Goal: Task Accomplishment & Management: Manage account settings

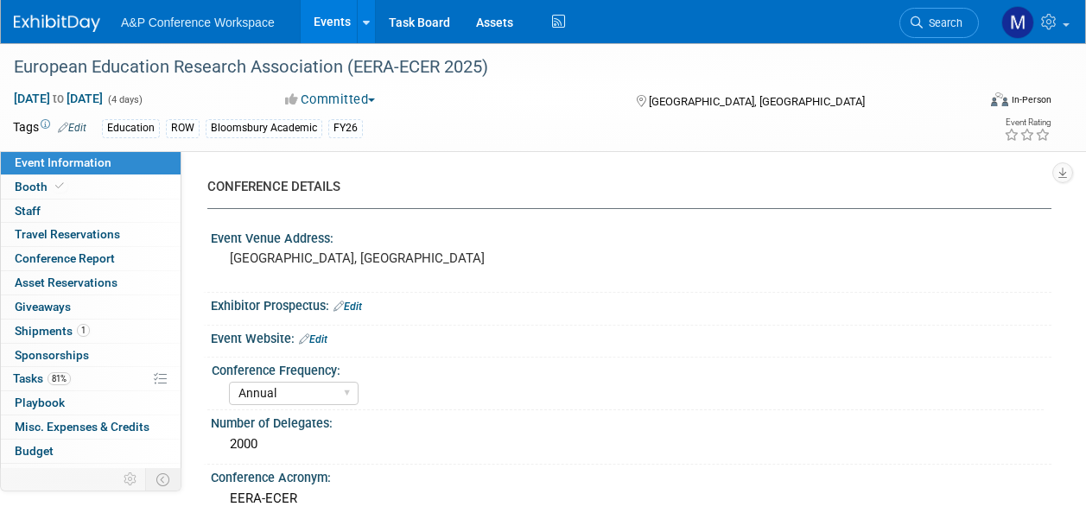
select select "Annual"
select select "Level 2"
select select "In-Person Booth"
select select "Education"
select select "Bloomsbury Academic"
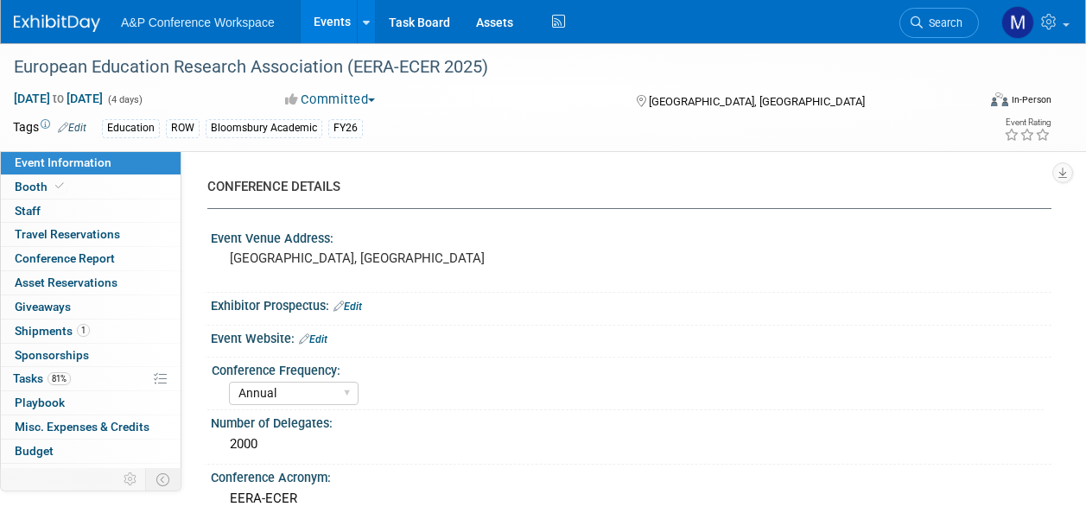
select select "Matt Hambridge"
select select "Lianna Iwanikiw"
select select "Vanessa Taylor-Sharpe"
select select "Networking/Commissioning"
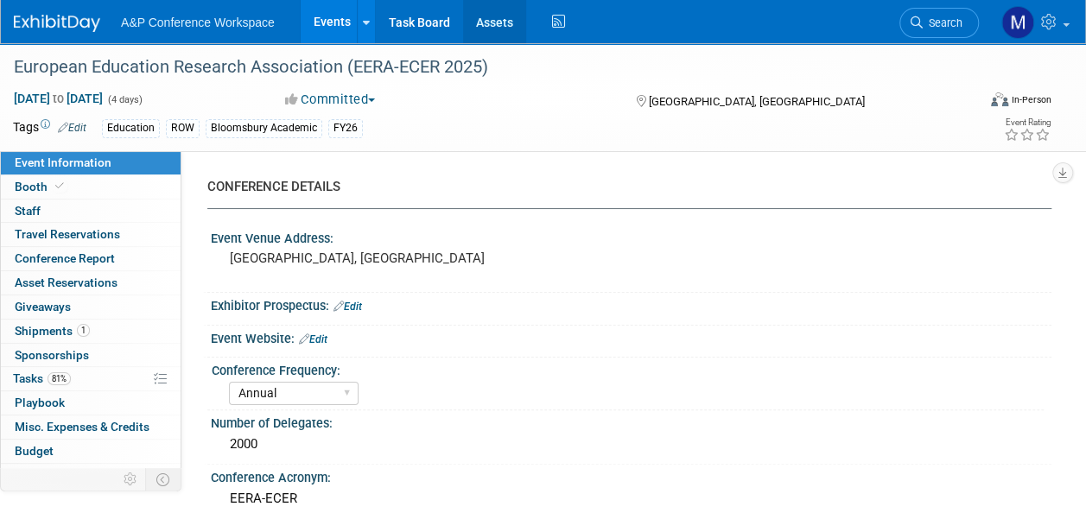
click at [509, 21] on link "Assets" at bounding box center [494, 21] width 63 height 43
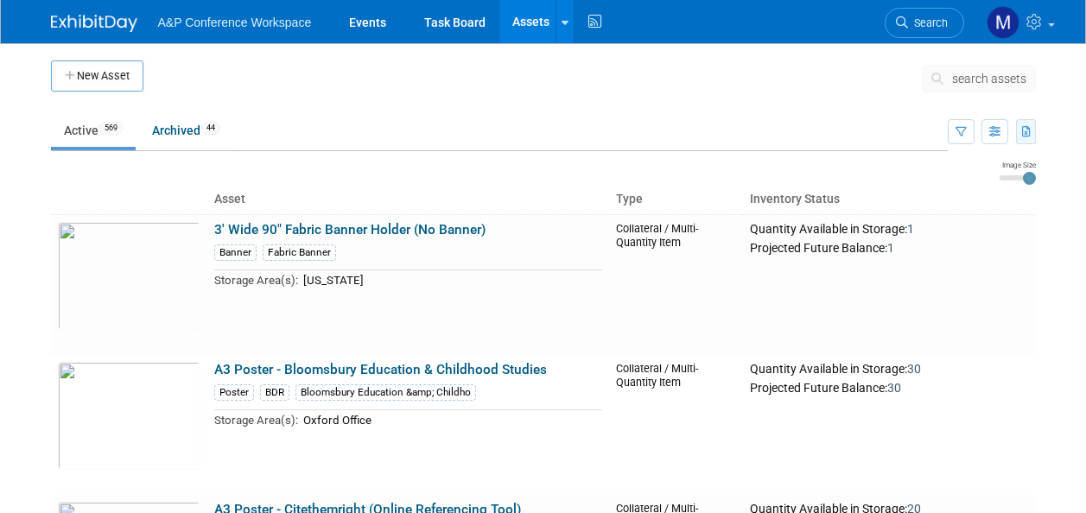
click at [1027, 135] on icon "button" at bounding box center [1027, 132] width 10 height 11
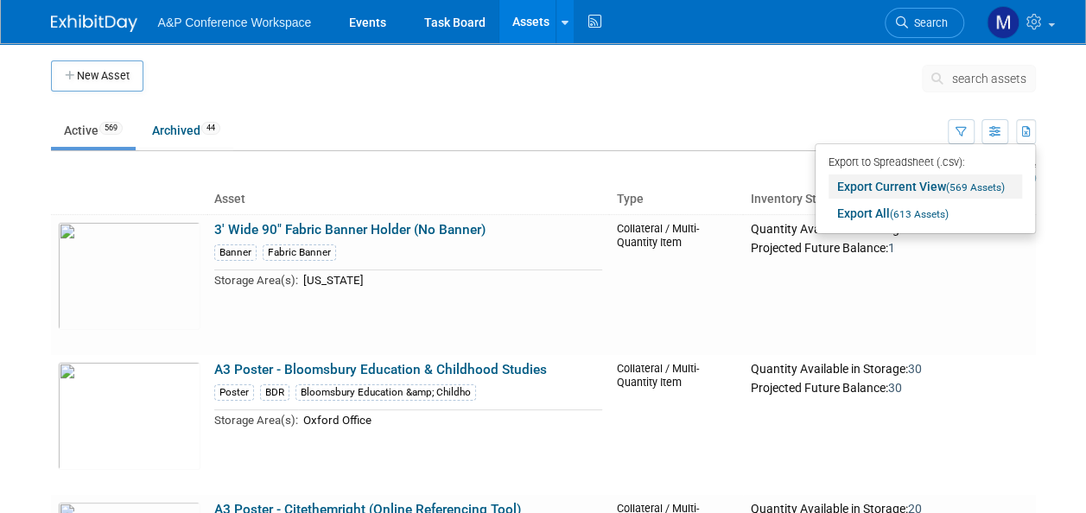
click at [934, 187] on link "Export Current View (569 Assets)" at bounding box center [926, 187] width 194 height 24
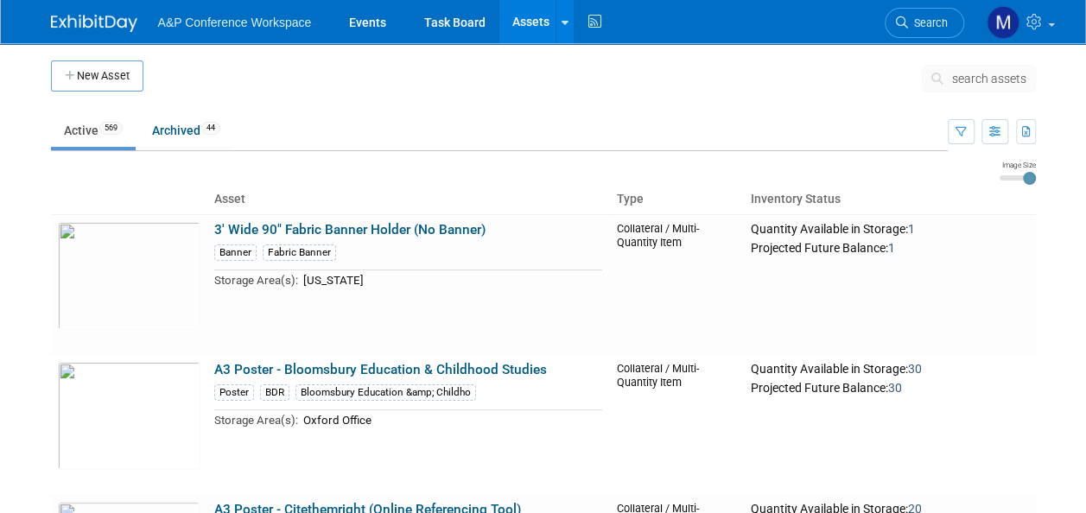
click at [526, 19] on link "Assets" at bounding box center [530, 21] width 63 height 43
click at [366, 365] on link "A3 Poster - Bloomsbury Education & Childhood Studies" at bounding box center [380, 370] width 333 height 16
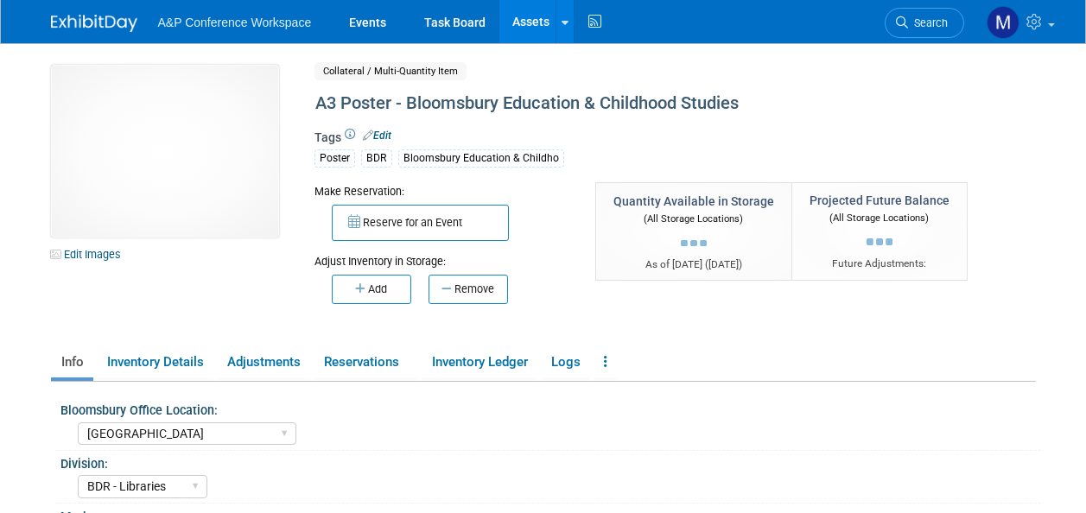
select select "[GEOGRAPHIC_DATA]"
select select "BDR - Libraries"
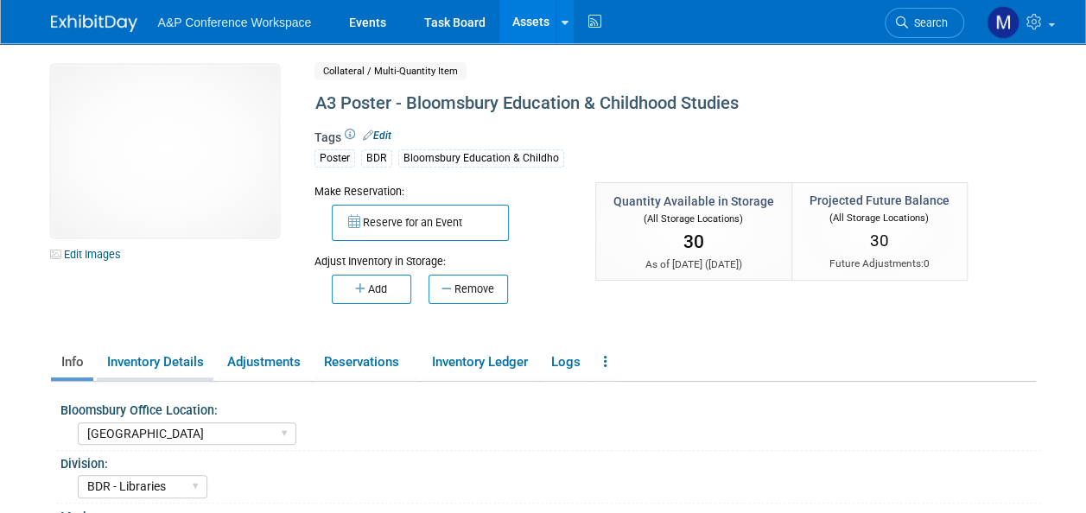
click at [185, 365] on link "Inventory Details" at bounding box center [155, 362] width 117 height 30
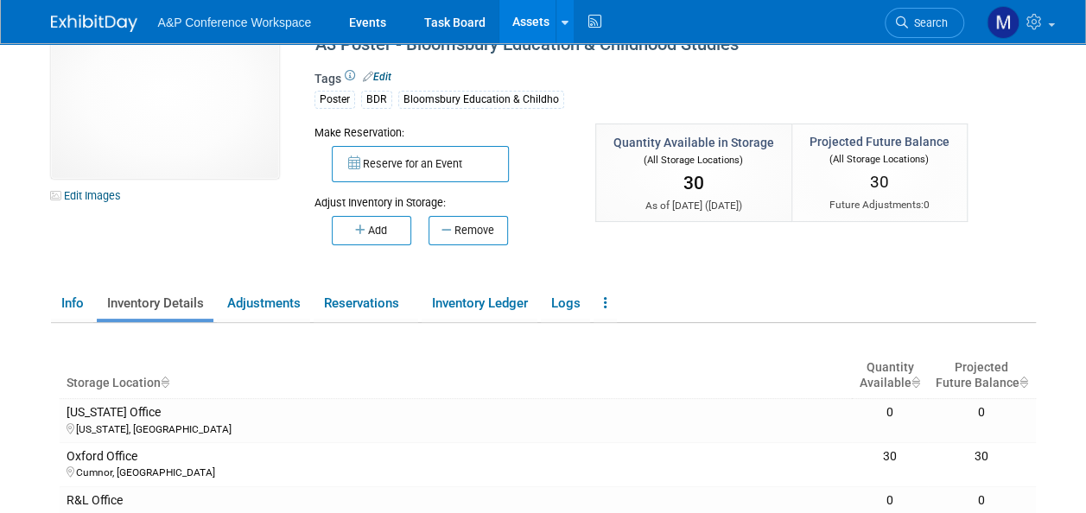
scroll to position [86, 0]
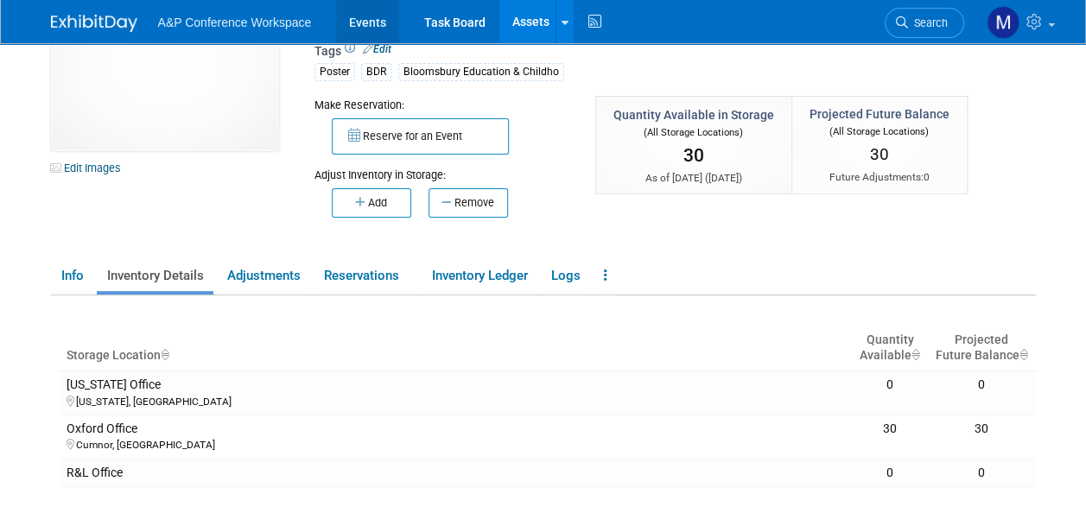
click at [372, 25] on link "Events" at bounding box center [367, 21] width 63 height 43
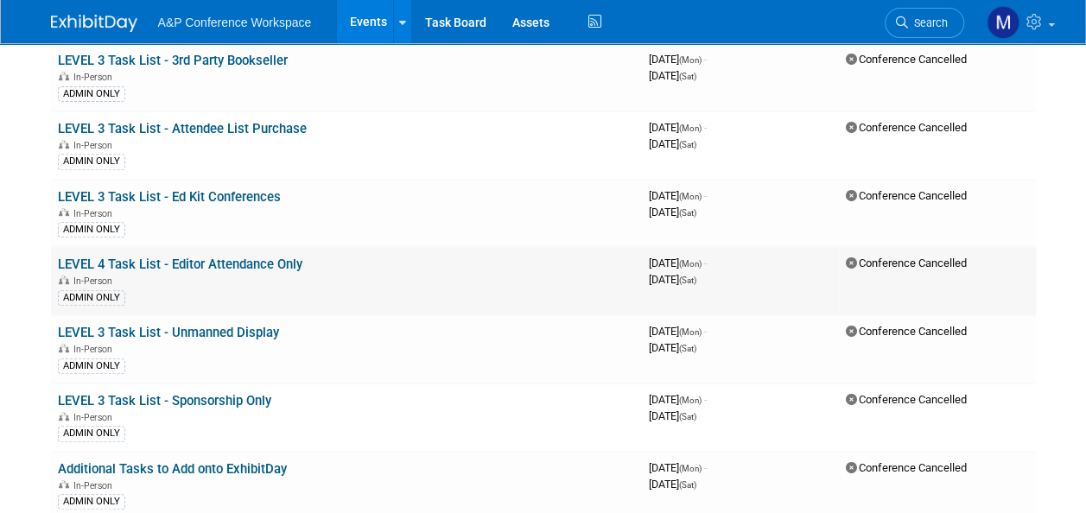
scroll to position [346, 0]
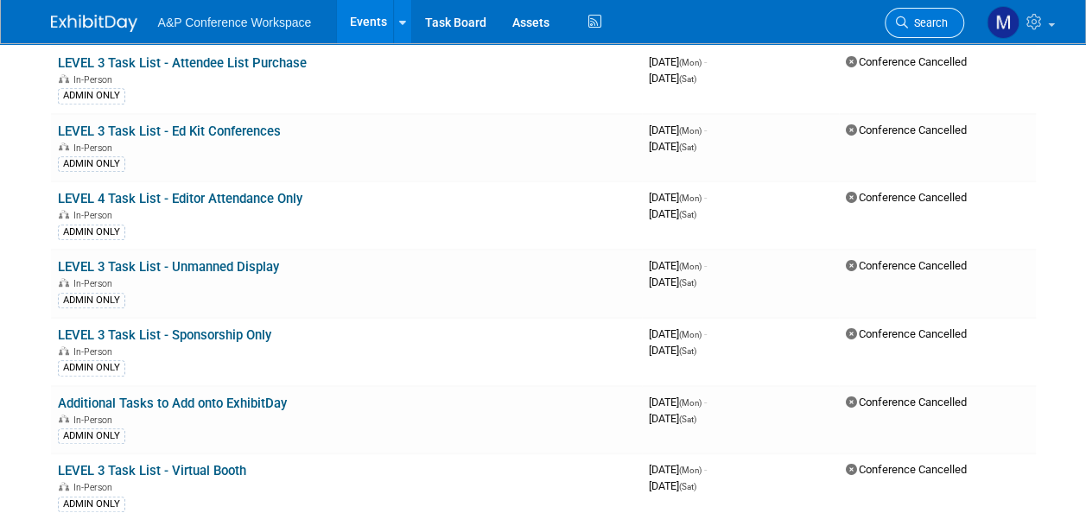
click at [928, 19] on span "Search" at bounding box center [928, 22] width 40 height 13
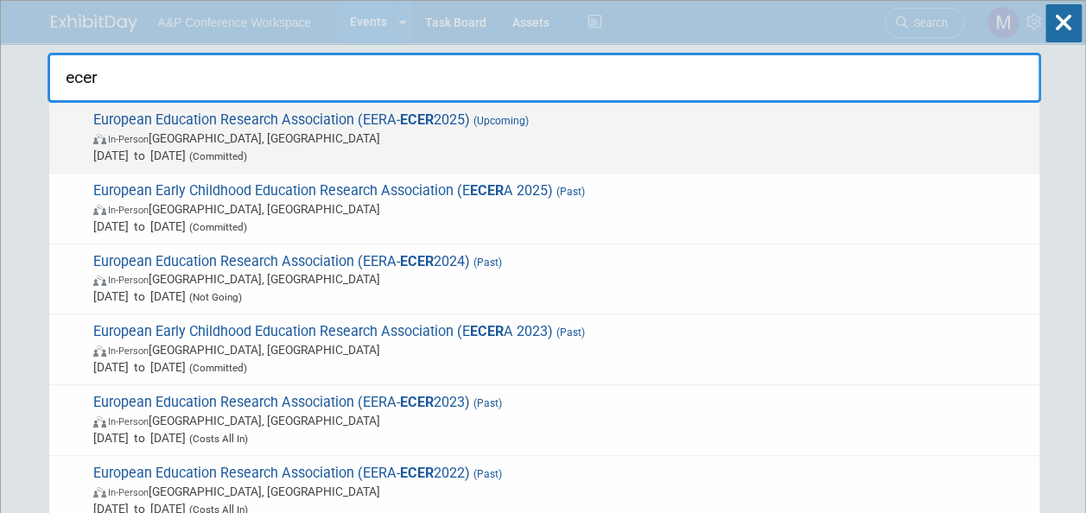
type input "ecer"
click at [400, 123] on strong "ECER" at bounding box center [417, 119] width 34 height 16
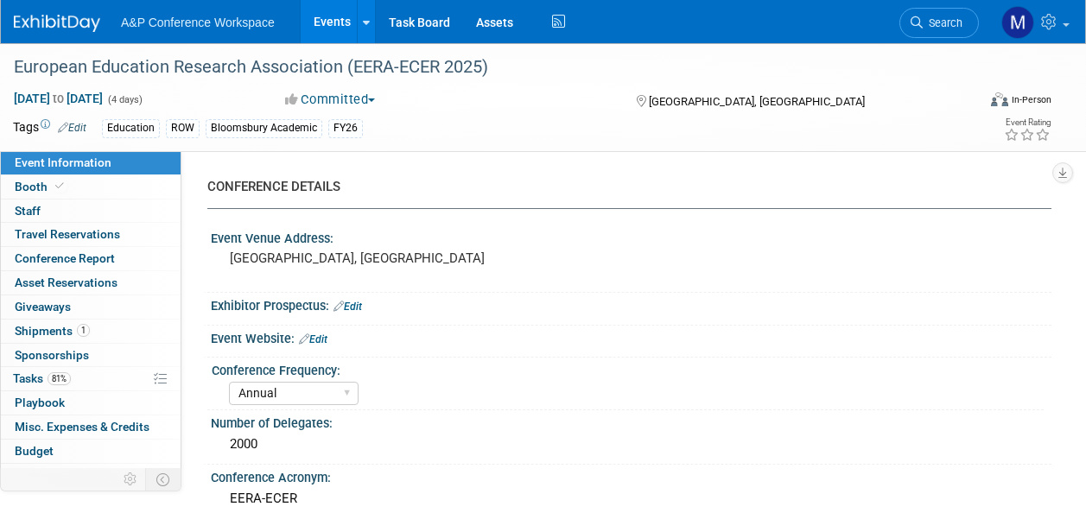
select select "Annual"
select select "Level 2"
select select "In-Person Booth"
select select "Education"
select select "Bloomsbury Academic"
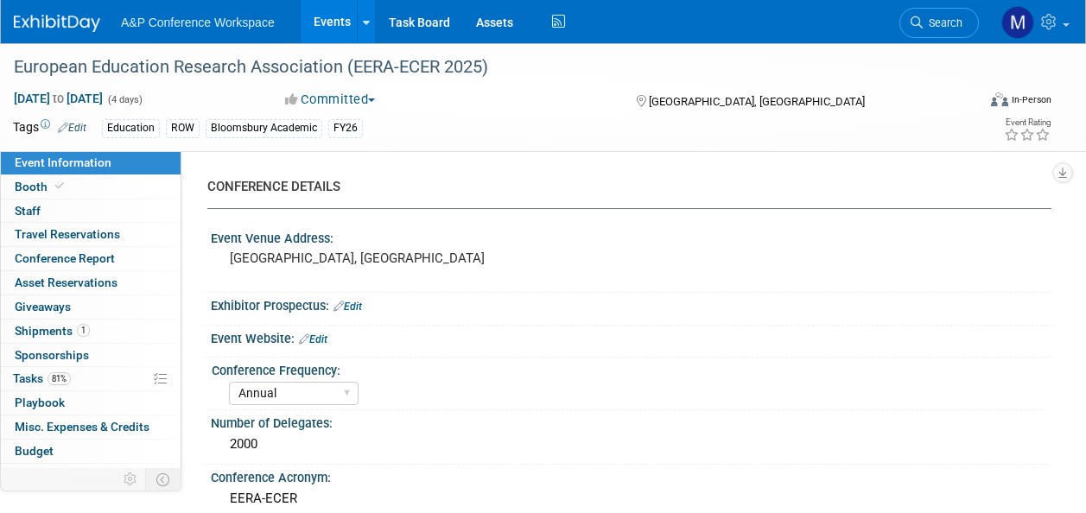
select select "Matt Hambridge"
select select "Lianna Iwanikiw"
select select "Vanessa Taylor-Sharpe"
select select "Networking/Commissioning"
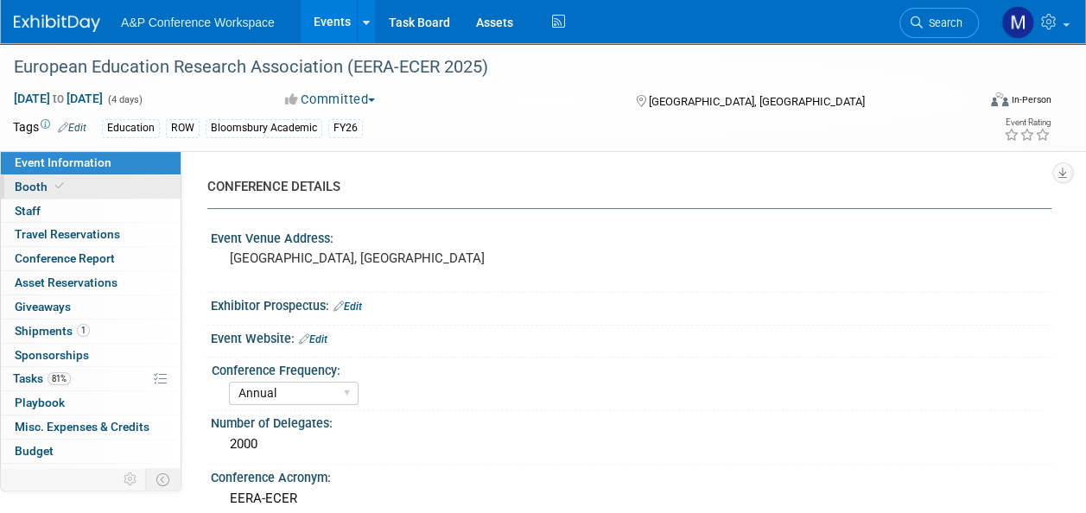
click at [91, 188] on link "Booth" at bounding box center [91, 186] width 180 height 23
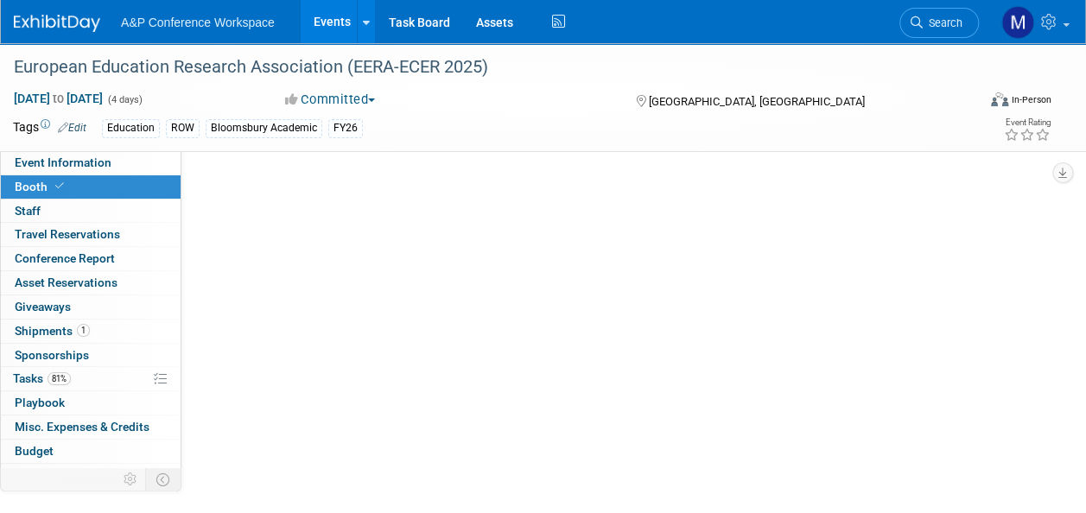
select select "COBA"
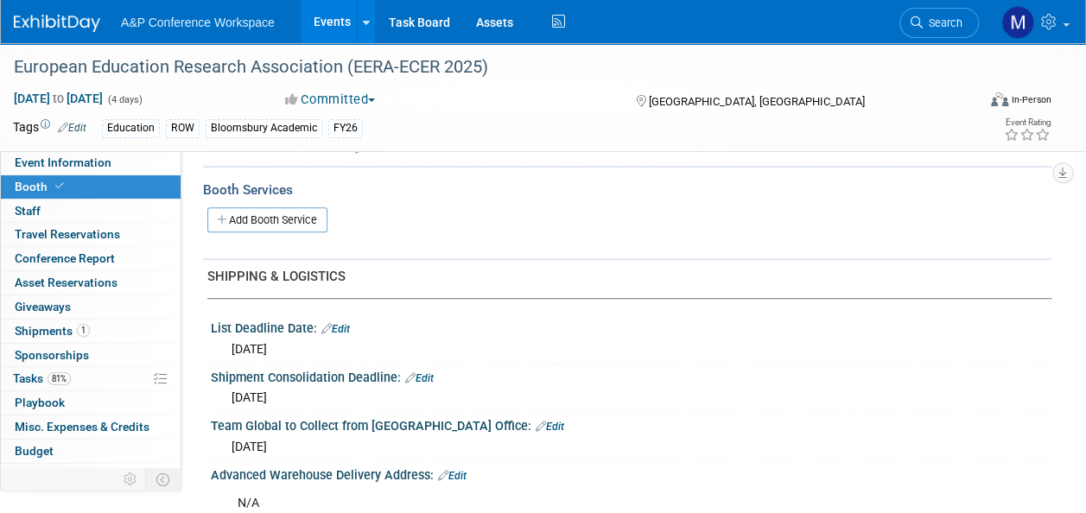
scroll to position [691, 0]
